Goal: Transaction & Acquisition: Purchase product/service

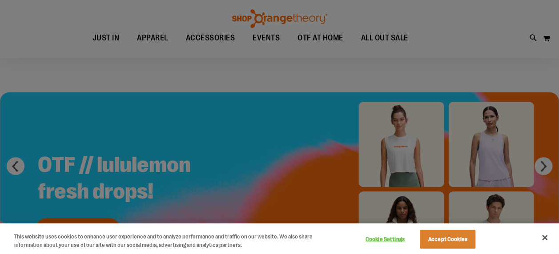
scroll to position [7, 0]
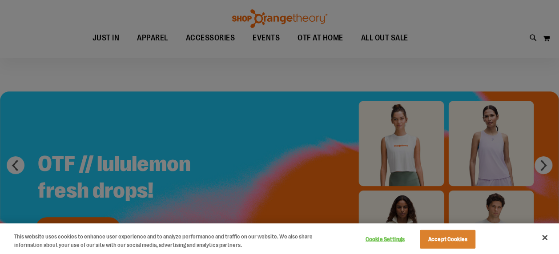
click at [94, 57] on div at bounding box center [279, 127] width 559 height 254
click at [542, 233] on button "Close" at bounding box center [545, 238] width 20 height 20
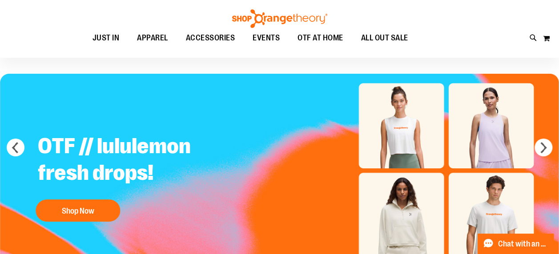
scroll to position [0, 0]
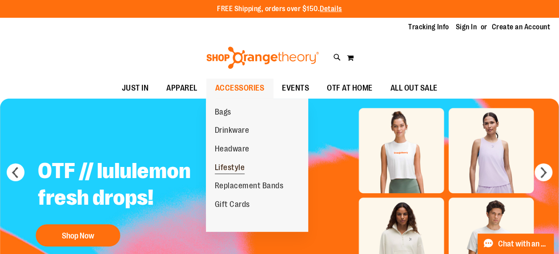
click at [240, 170] on span "Lifestyle" at bounding box center [230, 168] width 30 height 11
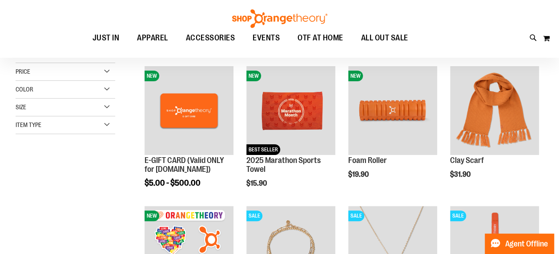
scroll to position [17, 0]
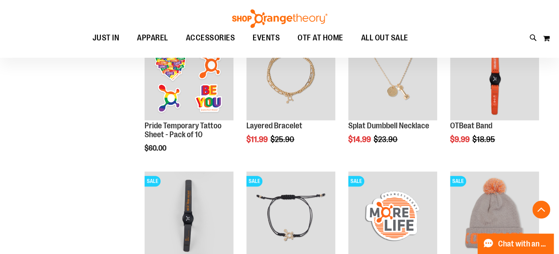
scroll to position [193, 0]
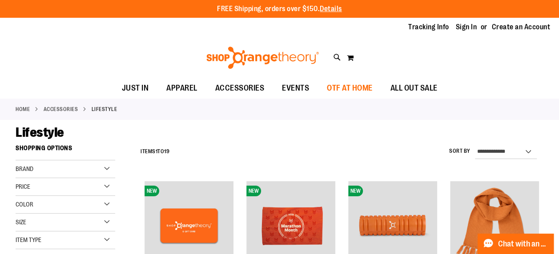
click at [358, 89] on span "OTF AT HOME" at bounding box center [350, 88] width 46 height 20
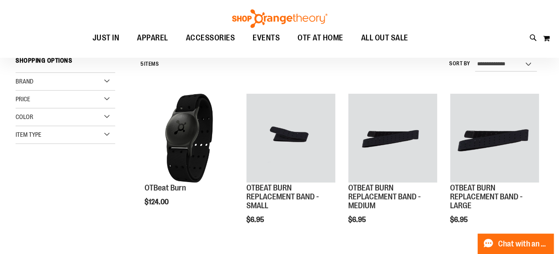
scroll to position [88, 0]
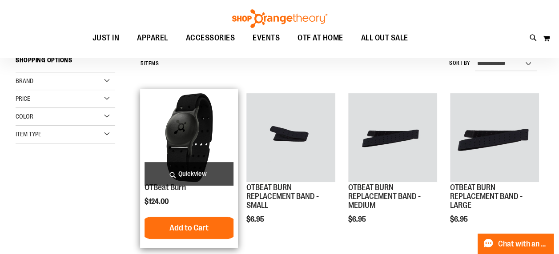
click at [204, 133] on img "product" at bounding box center [189, 137] width 89 height 89
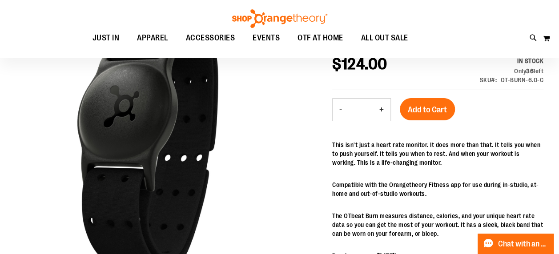
scroll to position [23, 0]
